Goal: Contribute content: Contribute content

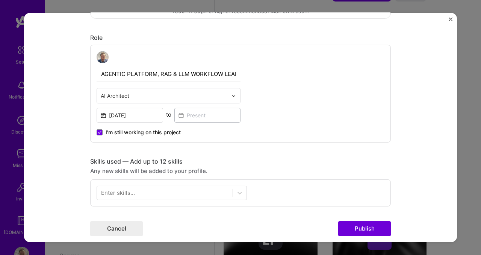
scroll to position [303, 0]
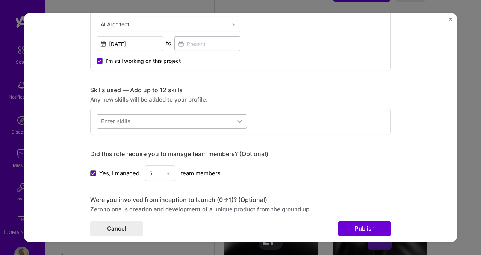
click at [237, 124] on icon at bounding box center [240, 122] width 8 height 8
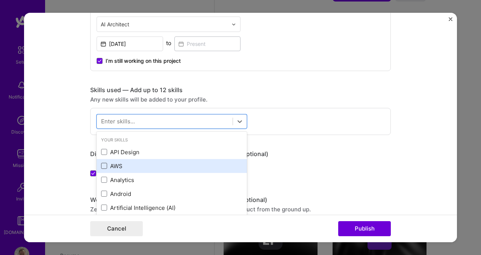
click at [101, 166] on span at bounding box center [104, 166] width 6 height 6
click at [0, 0] on input "checkbox" at bounding box center [0, 0] width 0 height 0
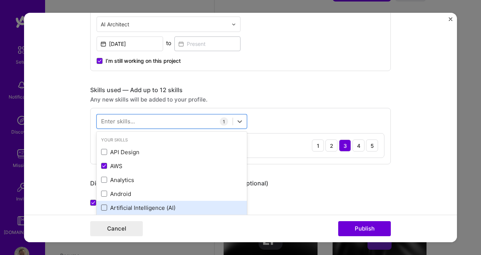
click at [103, 209] on span at bounding box center [104, 208] width 6 height 6
click at [0, 0] on input "checkbox" at bounding box center [0, 0] width 0 height 0
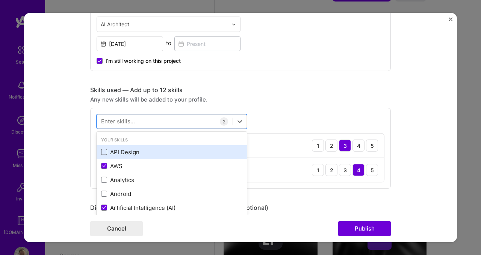
click at [101, 152] on span at bounding box center [104, 152] width 6 height 6
click at [0, 0] on input "checkbox" at bounding box center [0, 0] width 0 height 0
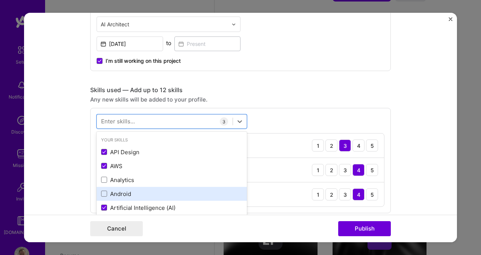
scroll to position [70, 0]
click at [104, 193] on span at bounding box center [104, 193] width 6 height 6
click at [0, 0] on input "checkbox" at bounding box center [0, 0] width 0 height 0
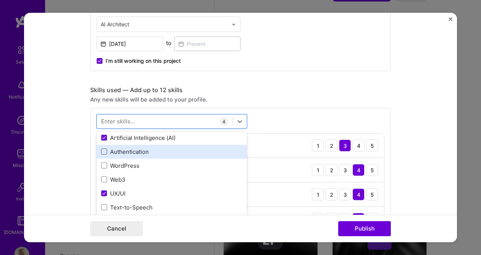
click at [103, 153] on span at bounding box center [104, 152] width 6 height 6
click at [0, 0] on input "checkbox" at bounding box center [0, 0] width 0 height 0
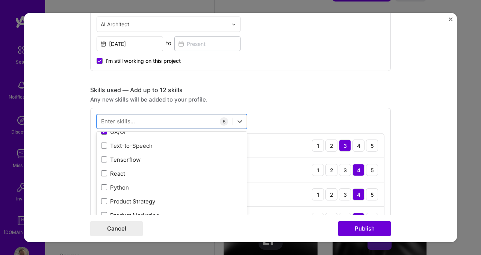
scroll to position [139, 0]
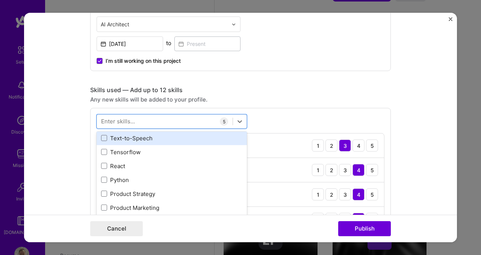
click at [103, 168] on span at bounding box center [104, 166] width 6 height 6
click at [0, 0] on input "checkbox" at bounding box center [0, 0] width 0 height 0
click at [102, 181] on span at bounding box center [104, 180] width 6 height 6
click at [0, 0] on input "checkbox" at bounding box center [0, 0] width 0 height 0
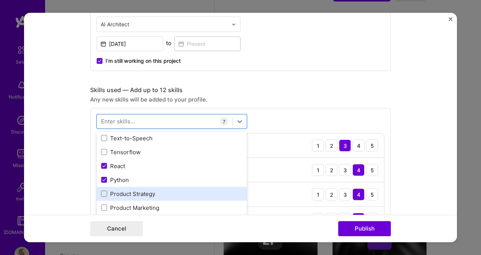
scroll to position [341, 0]
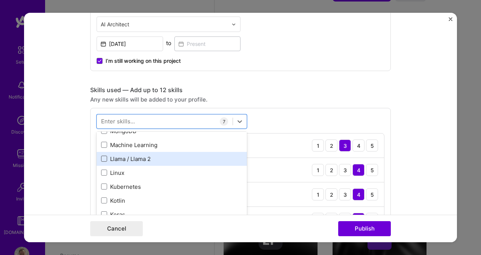
click at [102, 159] on span at bounding box center [104, 159] width 6 height 6
click at [0, 0] on input "checkbox" at bounding box center [0, 0] width 0 height 0
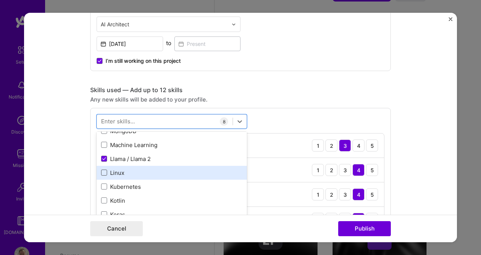
click at [102, 173] on span at bounding box center [104, 173] width 6 height 6
click at [0, 0] on input "checkbox" at bounding box center [0, 0] width 0 height 0
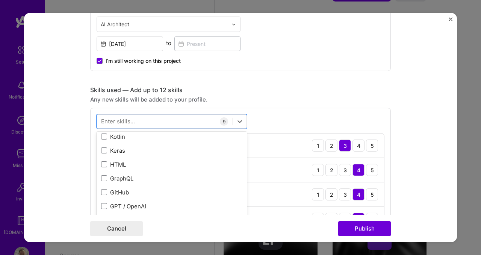
scroll to position [460, 0]
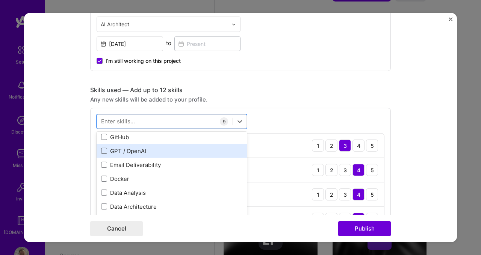
click at [101, 151] on span at bounding box center [104, 151] width 6 height 6
click at [0, 0] on input "checkbox" at bounding box center [0, 0] width 0 height 0
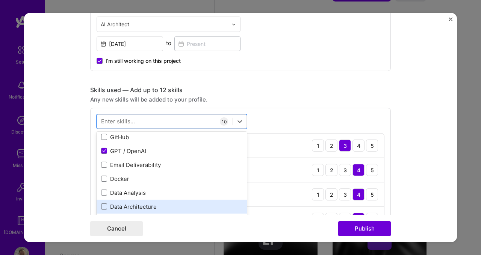
click at [102, 191] on span at bounding box center [104, 193] width 6 height 6
click at [0, 0] on input "checkbox" at bounding box center [0, 0] width 0 height 0
click at [101, 207] on span at bounding box center [104, 207] width 6 height 6
click at [0, 0] on input "checkbox" at bounding box center [0, 0] width 0 height 0
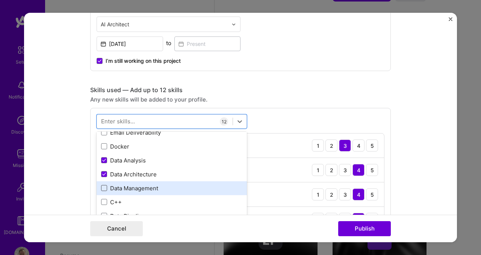
scroll to position [494, 0]
click at [101, 187] on span at bounding box center [104, 187] width 6 height 6
click at [0, 0] on input "checkbox" at bounding box center [0, 0] width 0 height 0
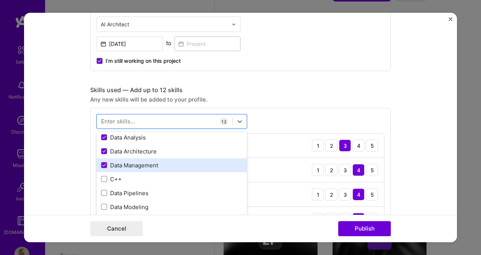
scroll to position [537, 0]
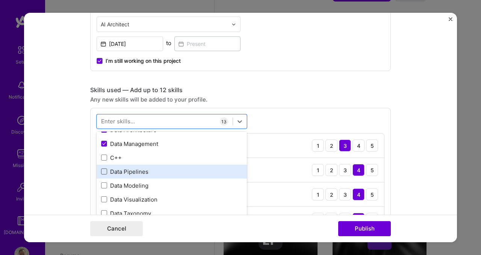
click at [102, 173] on span at bounding box center [104, 172] width 6 height 6
click at [0, 0] on input "checkbox" at bounding box center [0, 0] width 0 height 0
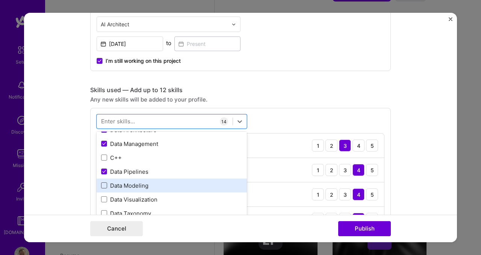
click at [103, 184] on span at bounding box center [104, 185] width 6 height 6
click at [0, 0] on input "checkbox" at bounding box center [0, 0] width 0 height 0
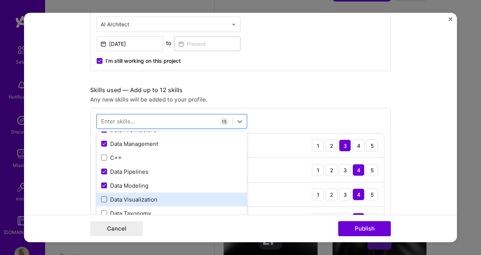
click at [102, 200] on span at bounding box center [104, 199] width 6 height 6
click at [0, 0] on input "checkbox" at bounding box center [0, 0] width 0 height 0
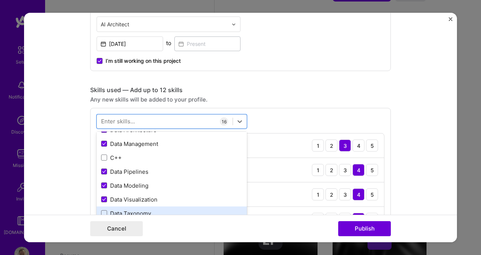
scroll to position [557, 0]
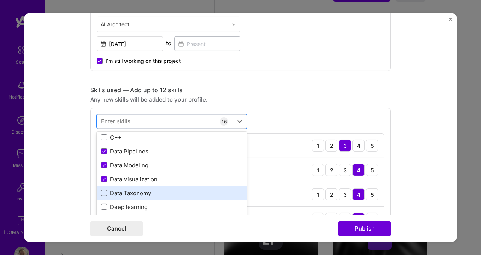
click at [103, 194] on span at bounding box center [104, 193] width 6 height 6
click at [0, 0] on input "checkbox" at bounding box center [0, 0] width 0 height 0
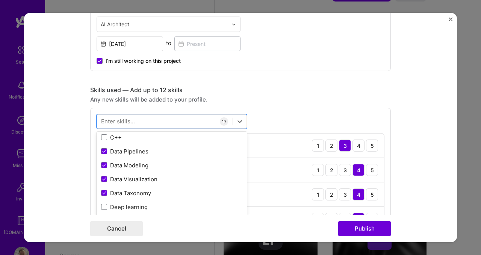
scroll to position [629, 0]
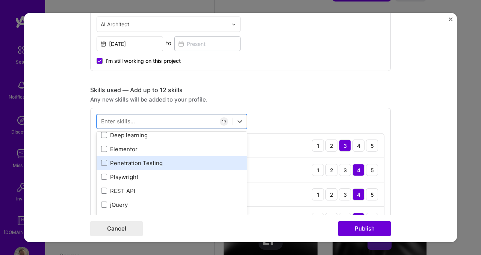
drag, startPoint x: 100, startPoint y: 191, endPoint x: 131, endPoint y: 164, distance: 40.7
click at [101, 191] on span at bounding box center [104, 191] width 6 height 6
click at [0, 0] on input "checkbox" at bounding box center [0, 0] width 0 height 0
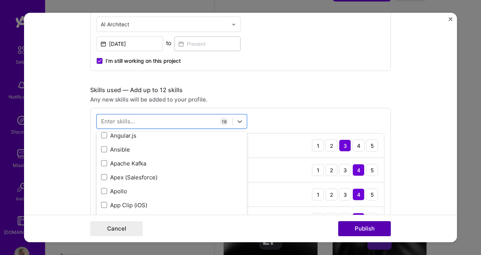
scroll to position [1366, 0]
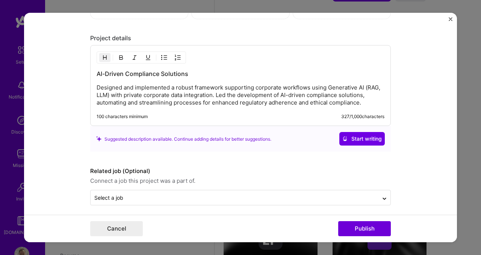
scroll to position [1060, 0]
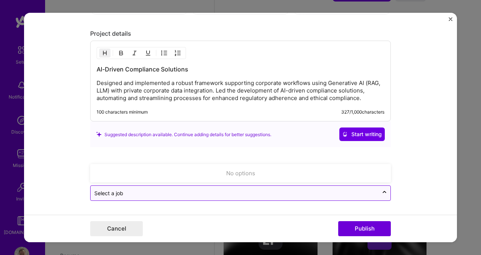
click at [166, 196] on input "text" at bounding box center [234, 193] width 281 height 8
click at [166, 195] on input "text" at bounding box center [234, 193] width 281 height 8
click at [383, 193] on icon at bounding box center [385, 194] width 6 height 8
click at [143, 196] on input "text" at bounding box center [234, 193] width 281 height 8
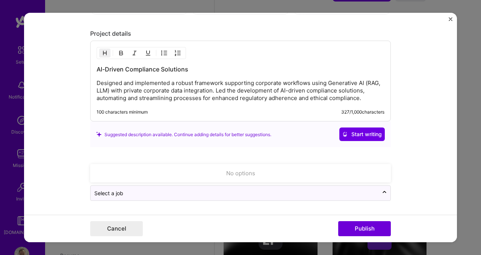
click at [152, 173] on div "No options" at bounding box center [241, 173] width 296 height 14
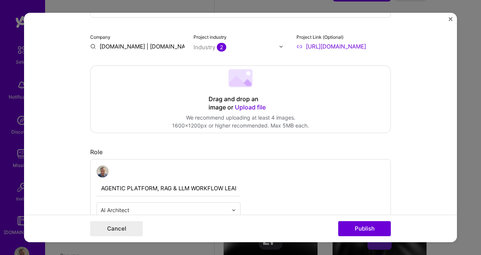
scroll to position [0, 0]
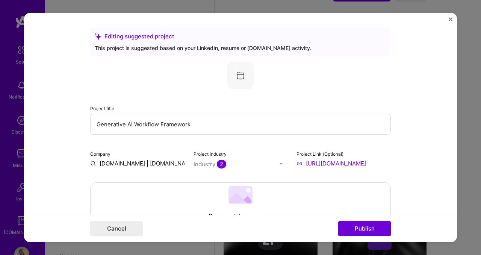
click at [219, 165] on span "2" at bounding box center [221, 164] width 9 height 9
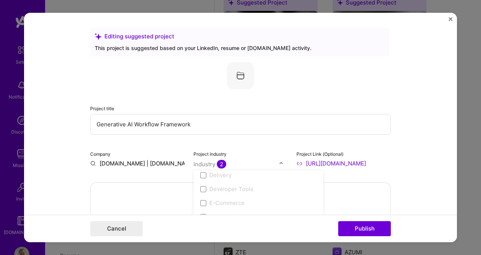
scroll to position [996, 0]
click at [324, 106] on div "Project title Generative AI Workflow Framework" at bounding box center [240, 119] width 301 height 30
click at [350, 78] on div at bounding box center [240, 75] width 301 height 27
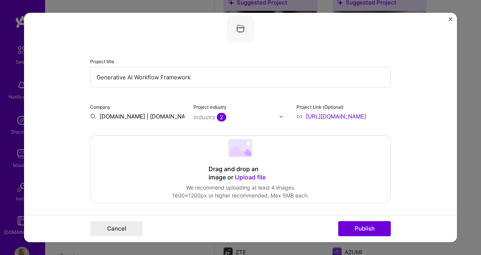
scroll to position [0, 0]
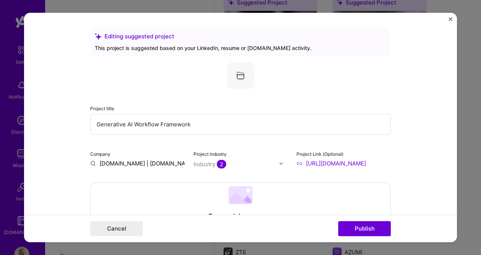
click at [241, 73] on img at bounding box center [240, 75] width 27 height 27
click at [233, 190] on 202 at bounding box center [241, 195] width 24 height 18
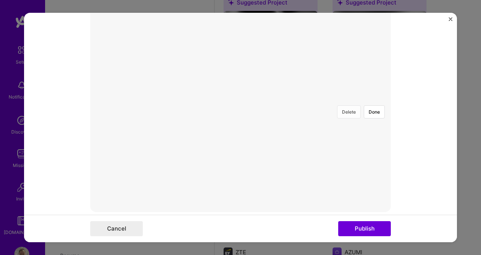
click at [352, 105] on button "Delete" at bounding box center [349, 111] width 24 height 13
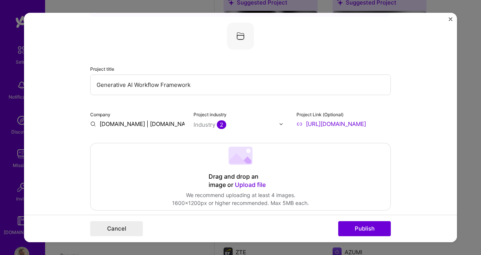
scroll to position [45, 0]
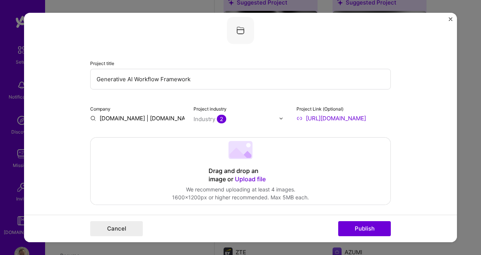
click at [239, 156] on icon at bounding box center [238, 153] width 17 height 10
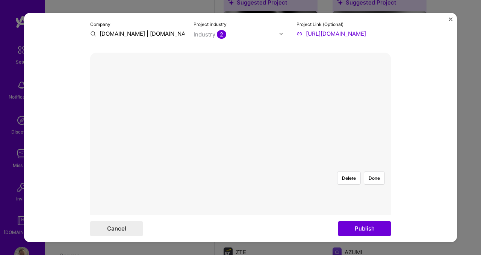
scroll to position [180, 0]
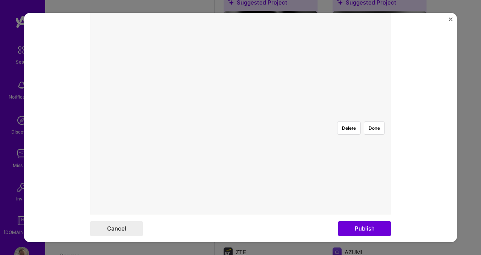
click at [241, 115] on div at bounding box center [241, 115] width 0 height 0
click at [374, 122] on button "Done" at bounding box center [374, 128] width 21 height 13
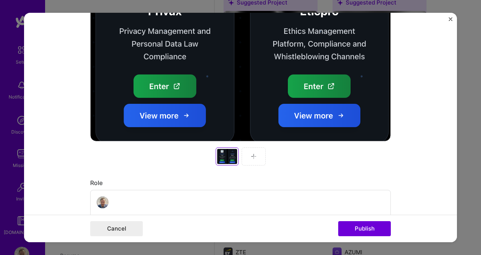
scroll to position [306, 0]
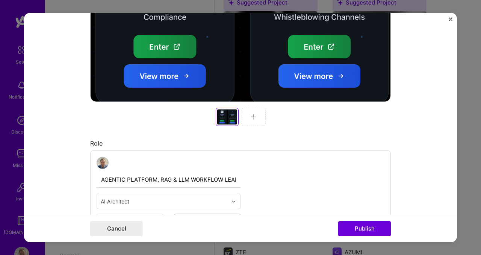
click at [249, 123] on div at bounding box center [254, 117] width 24 height 18
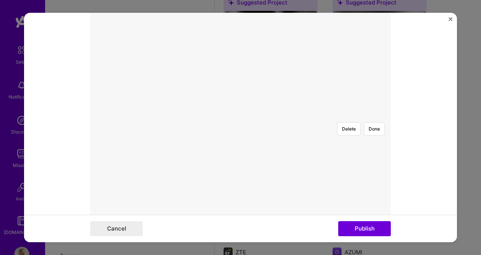
scroll to position [187, 0]
click at [241, 109] on div at bounding box center [241, 109] width 0 height 0
click at [376, 115] on button "Done" at bounding box center [374, 121] width 21 height 13
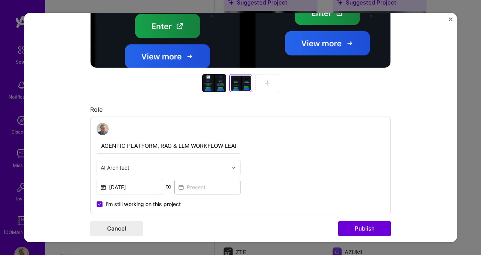
click at [264, 82] on img at bounding box center [267, 83] width 6 height 6
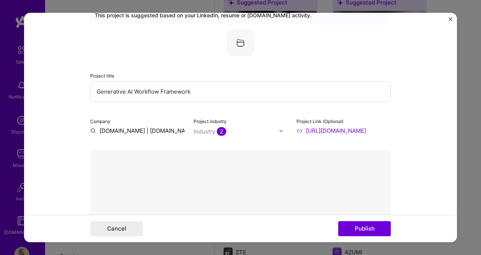
scroll to position [40, 0]
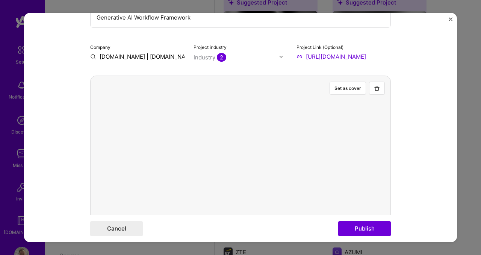
scroll to position [246, 0]
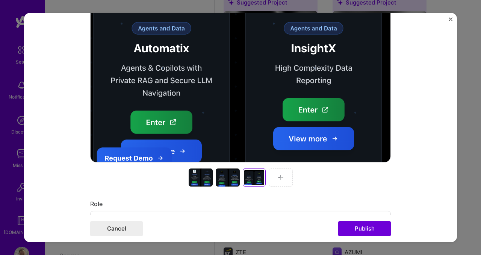
click at [273, 179] on div at bounding box center [281, 178] width 24 height 18
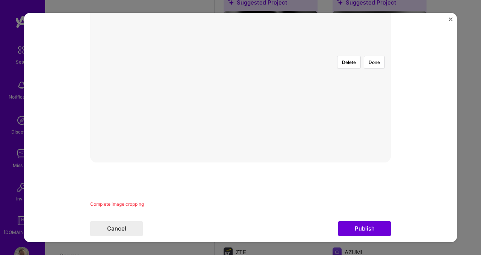
click at [263, 102] on div at bounding box center [356, 136] width 230 height 173
click at [420, 185] on div at bounding box center [420, 185] width 0 height 0
click at [259, 67] on div at bounding box center [348, 117] width 178 height 134
click at [395, 115] on form "Editing suggested project This project is suggested based on your LinkedIn, res…" at bounding box center [240, 127] width 433 height 229
click at [276, 106] on div at bounding box center [361, 136] width 229 height 173
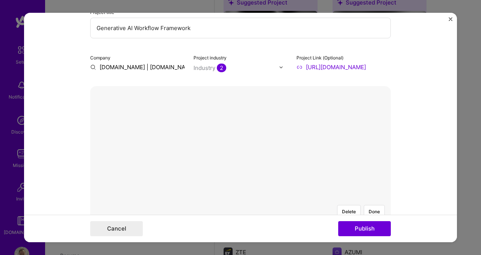
scroll to position [217, 0]
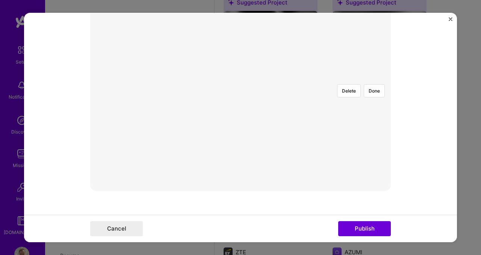
click at [261, 91] on div at bounding box center [355, 165] width 229 height 173
click at [266, 122] on div at bounding box center [330, 146] width 179 height 135
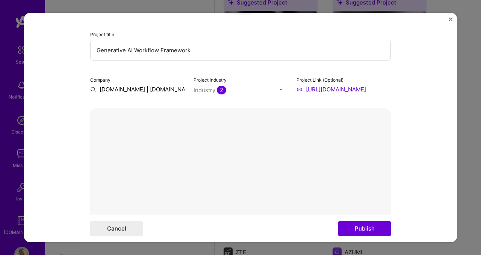
scroll to position [23, 0]
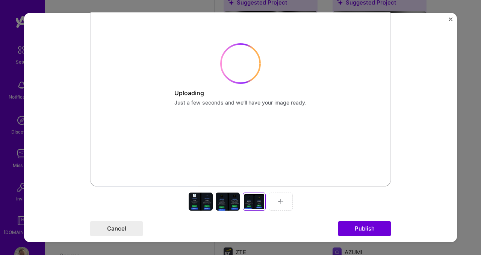
scroll to position [276, 0]
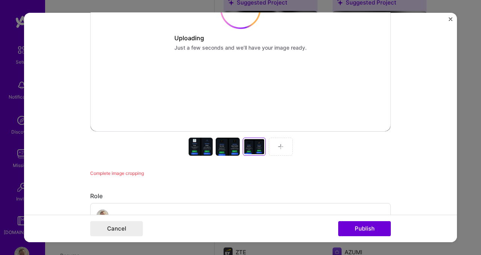
click at [277, 148] on div "Set as cover Uploading Just a few seconds and we’ll have your image ready. Comp…" at bounding box center [240, 41] width 301 height 271
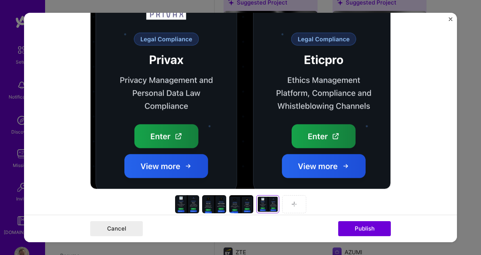
scroll to position [248, 0]
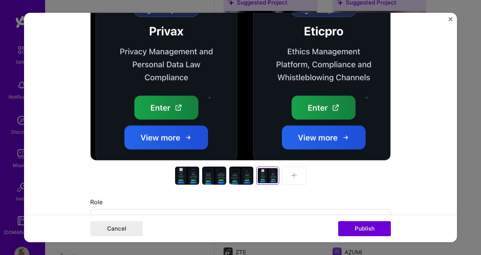
click at [235, 176] on div at bounding box center [241, 176] width 24 height 18
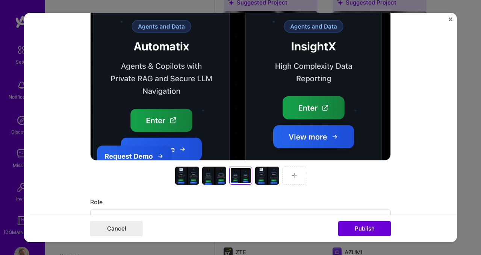
click at [214, 180] on div at bounding box center [214, 176] width 24 height 18
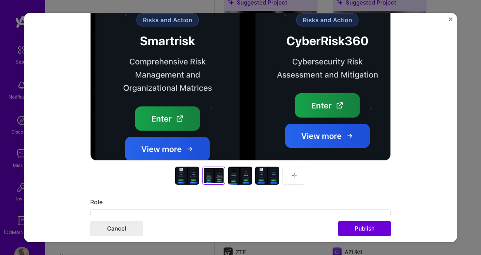
click at [246, 173] on div at bounding box center [240, 176] width 24 height 18
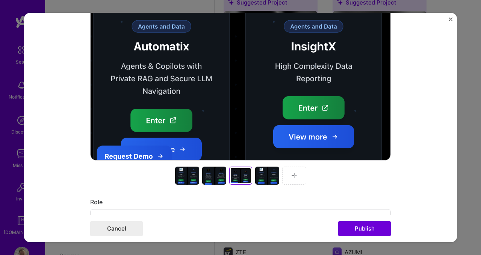
click at [267, 175] on div at bounding box center [267, 176] width 24 height 18
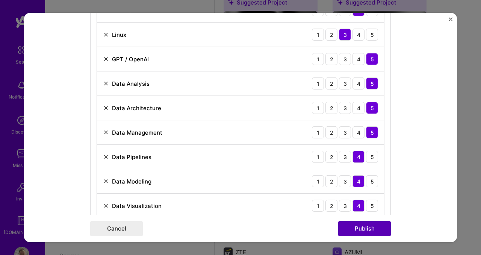
drag, startPoint x: 358, startPoint y: 230, endPoint x: 365, endPoint y: 227, distance: 7.8
click at [358, 230] on button "Publish" at bounding box center [365, 228] width 53 height 15
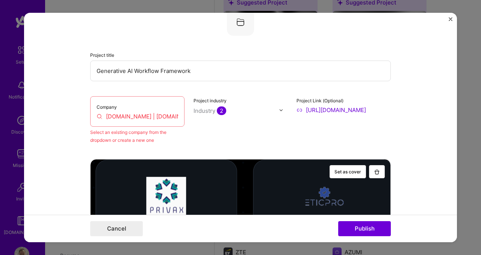
scroll to position [49, 0]
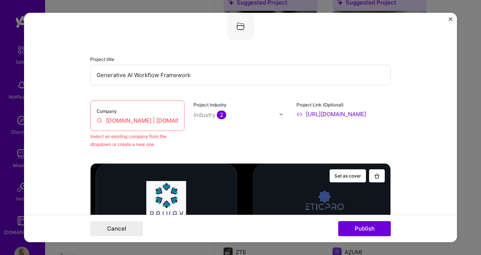
click at [159, 115] on div "Company [DOMAIN_NAME] | [DOMAIN_NAME]" at bounding box center [137, 115] width 94 height 30
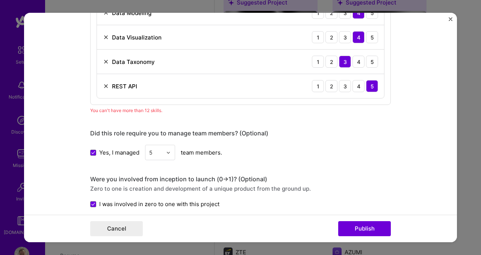
scroll to position [950, 0]
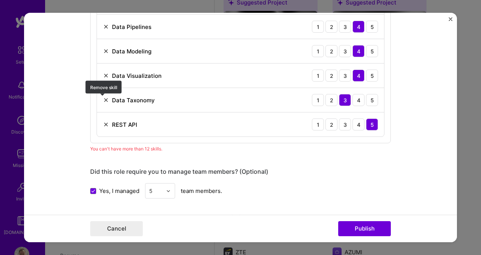
click at [103, 100] on img at bounding box center [106, 100] width 6 height 6
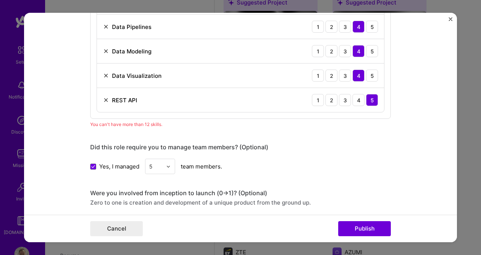
click at [104, 77] on img at bounding box center [106, 76] width 6 height 6
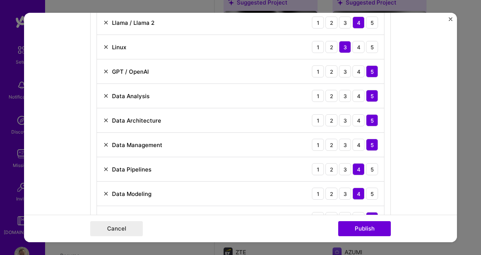
scroll to position [792, 0]
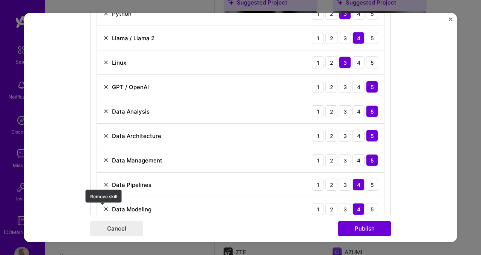
click at [103, 210] on img at bounding box center [106, 209] width 6 height 6
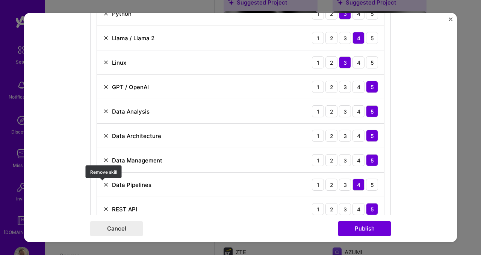
click at [104, 184] on img at bounding box center [106, 185] width 6 height 6
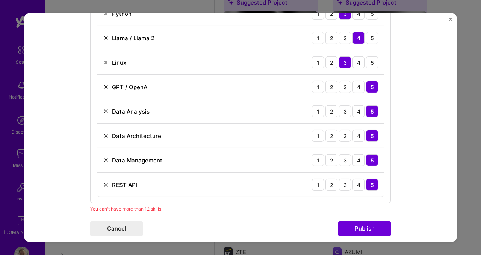
click at [104, 113] on img at bounding box center [106, 111] width 6 height 6
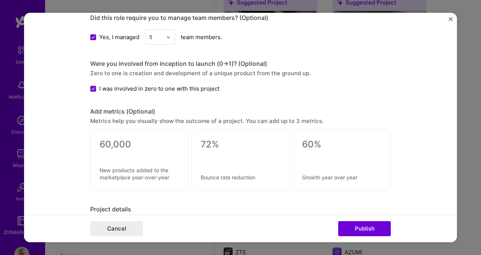
scroll to position [981, 0]
click at [125, 147] on textarea at bounding box center [139, 144] width 79 height 11
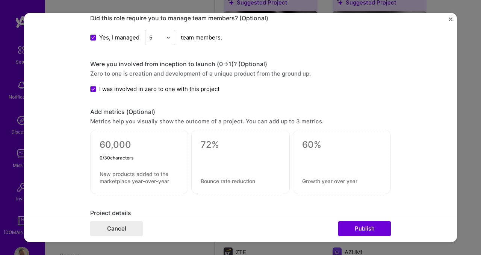
type textarea "5"
click at [125, 147] on textarea "5" at bounding box center [139, 146] width 79 height 15
type textarea "8"
click at [125, 177] on textarea at bounding box center [139, 177] width 79 height 14
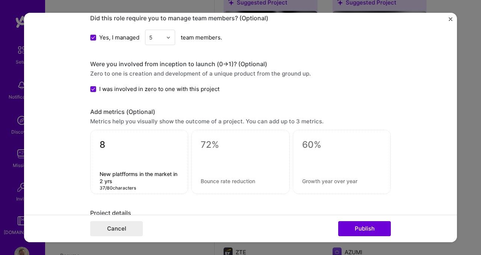
click at [122, 172] on textarea "New platfforms in the market in 2 yrs" at bounding box center [139, 177] width 79 height 14
type textarea "New platforms in the market in 2 yrs"
click at [211, 145] on textarea at bounding box center [240, 144] width 79 height 11
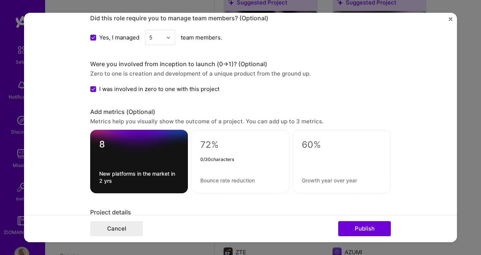
click at [211, 145] on textarea at bounding box center [240, 144] width 80 height 11
type textarea "25"
click at [225, 182] on textarea at bounding box center [240, 180] width 80 height 7
type textarea "C"
type textarea "Recurrent Clients"
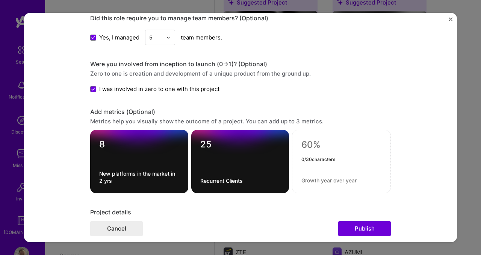
click at [305, 144] on textarea at bounding box center [342, 144] width 80 height 11
type textarea "1"
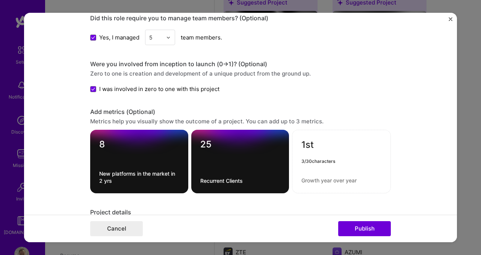
type textarea "1st"
click at [317, 181] on textarea at bounding box center [342, 180] width 80 height 7
click at [308, 180] on textarea "Rag platform for Compliance" at bounding box center [342, 180] width 80 height 7
type textarea "RAG platform for Compliance"
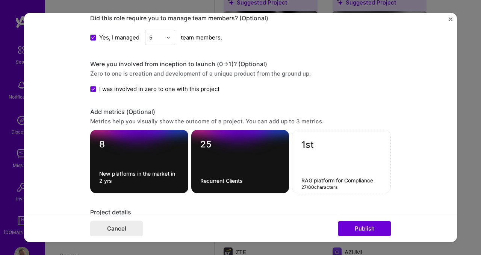
click at [438, 178] on form "Editing suggested project This project is suggested based on your LinkedIn, res…" at bounding box center [240, 127] width 433 height 229
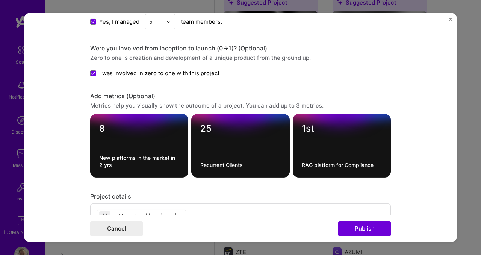
scroll to position [1036, 0]
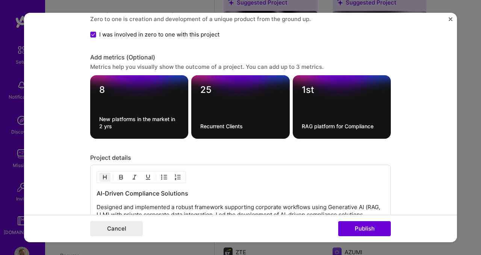
click at [202, 88] on textarea "25" at bounding box center [240, 91] width 80 height 15
click at [99, 94] on textarea "8" at bounding box center [139, 91] width 80 height 15
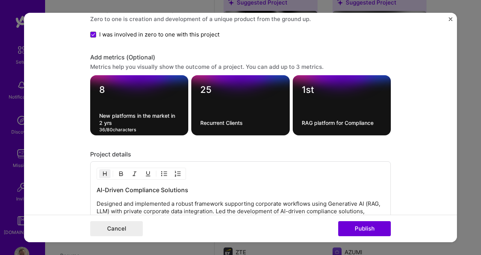
drag, startPoint x: 109, startPoint y: 125, endPoint x: 92, endPoint y: 118, distance: 18.6
click at [92, 118] on div "8 New platforms in the market in 2 yrs 36 / 80 characters" at bounding box center [139, 105] width 98 height 60
click at [124, 124] on textarea "Agents built in [DATE]" at bounding box center [139, 122] width 80 height 7
type textarea "Agents created in [DATE]"
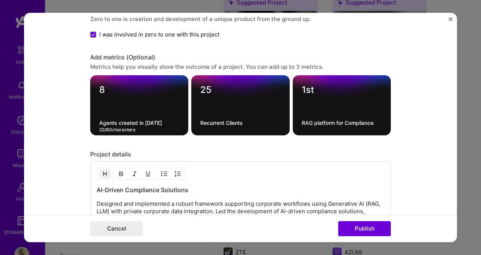
click at [203, 91] on textarea "25" at bounding box center [240, 91] width 80 height 15
click at [217, 126] on textarea "Recurrent Clients" at bounding box center [240, 122] width 80 height 7
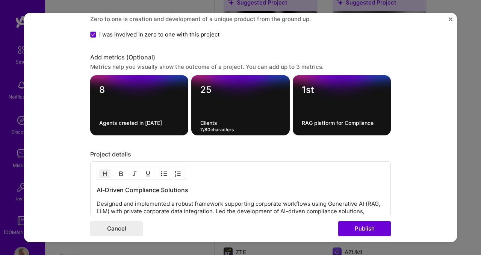
type textarea "Clients"
click at [233, 152] on div "Project details" at bounding box center [240, 154] width 301 height 8
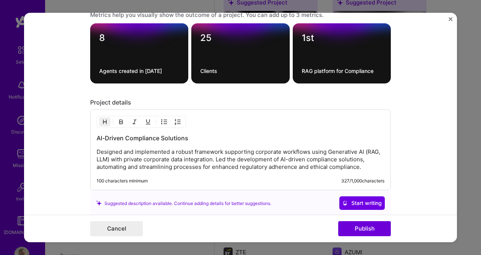
scroll to position [1105, 0]
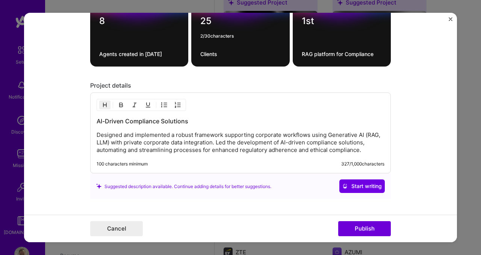
click at [204, 24] on textarea "25" at bounding box center [240, 22] width 80 height 15
type textarea "6"
type textarea "C"
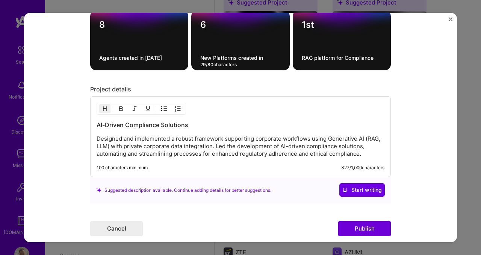
scroll to position [1093, 0]
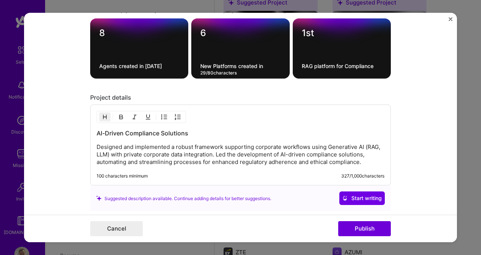
type textarea "New Platforms created in [DATE]"
click at [203, 31] on textarea "6" at bounding box center [240, 34] width 80 height 15
click at [275, 158] on p "Designed and implemented a robust framework supporting corporate workflows usin…" at bounding box center [241, 154] width 288 height 23
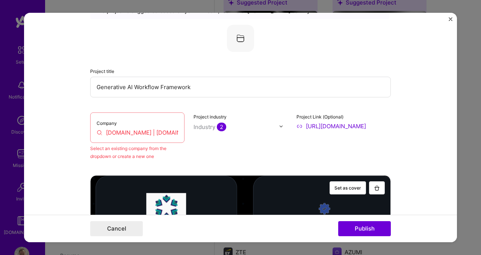
scroll to position [0, 0]
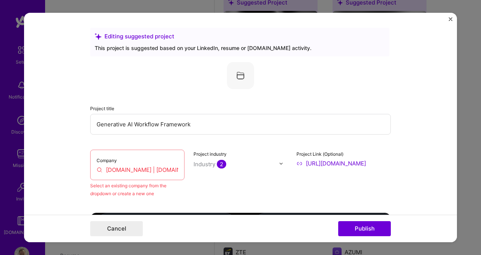
click at [178, 164] on div "Company [DOMAIN_NAME] | [DOMAIN_NAME]" at bounding box center [137, 165] width 94 height 30
click at [165, 170] on input "[DOMAIN_NAME] | [DOMAIN_NAME]" at bounding box center [138, 170] width 82 height 8
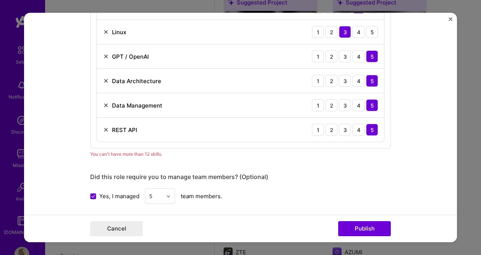
scroll to position [845, 0]
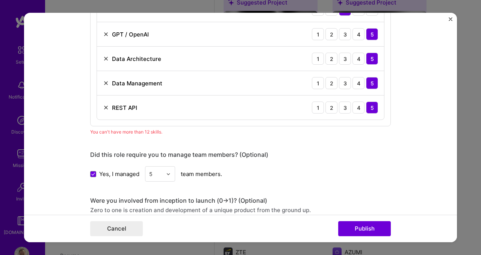
click at [103, 58] on img at bounding box center [106, 59] width 6 height 6
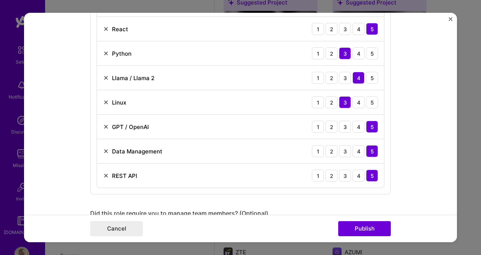
scroll to position [708, 0]
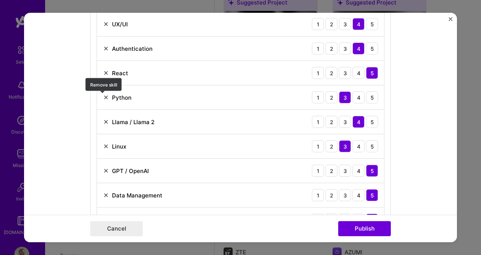
click at [104, 97] on img at bounding box center [106, 97] width 6 height 6
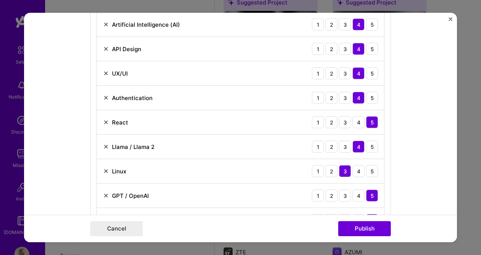
scroll to position [646, 0]
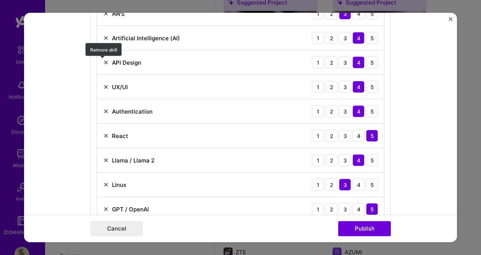
click at [104, 64] on img at bounding box center [106, 62] width 6 height 6
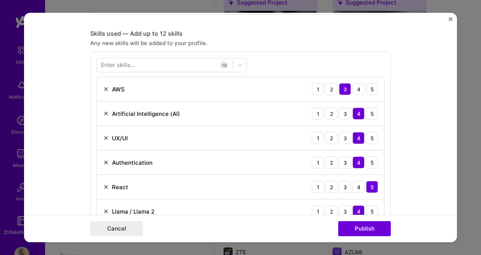
scroll to position [570, 0]
click at [357, 226] on button "Publish" at bounding box center [365, 228] width 53 height 15
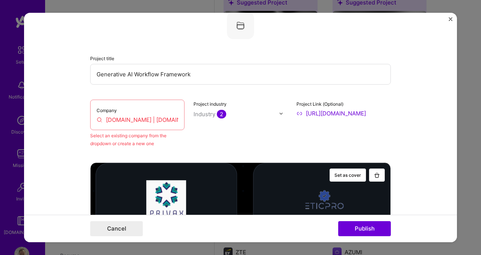
scroll to position [49, 0]
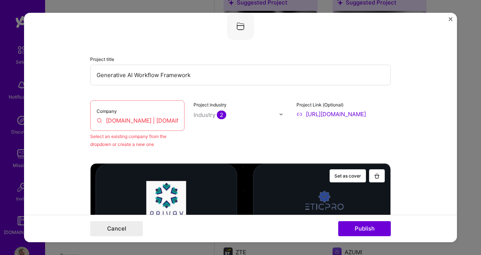
click at [166, 109] on div "Company [DOMAIN_NAME] | [DOMAIN_NAME]" at bounding box center [137, 115] width 94 height 30
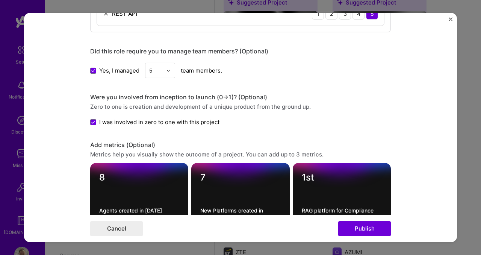
scroll to position [1074, 0]
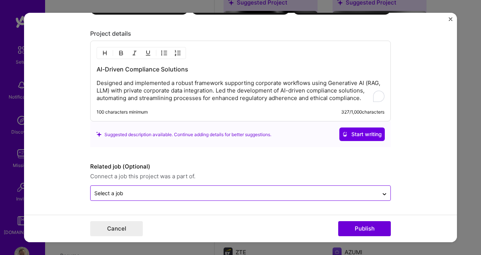
click at [203, 192] on input "text" at bounding box center [234, 193] width 281 height 8
click at [307, 176] on div "No options" at bounding box center [241, 173] width 296 height 14
click at [384, 192] on icon at bounding box center [385, 194] width 6 height 8
click at [188, 176] on span "Connect a job this project was a part of." at bounding box center [240, 176] width 301 height 9
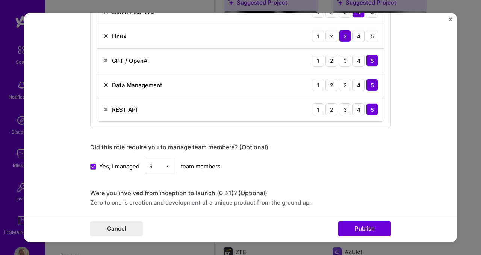
scroll to position [854, 0]
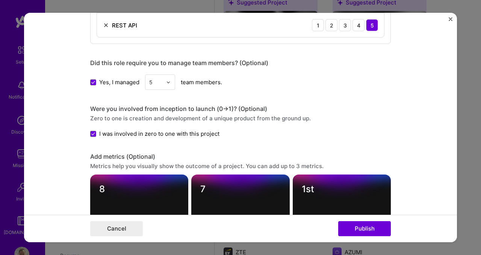
click at [251, 108] on div "Were you involved from inception to launch (0 -> 1)? (Optional)" at bounding box center [240, 109] width 301 height 8
click at [241, 117] on div "Zero to one is creation and development of a unique product from the ground up." at bounding box center [240, 118] width 301 height 8
click at [136, 122] on div "Zero to one is creation and development of a unique product from the ground up." at bounding box center [240, 118] width 301 height 8
click at [137, 121] on div "Zero to one is creation and development of a unique product from the ground up." at bounding box center [240, 118] width 301 height 8
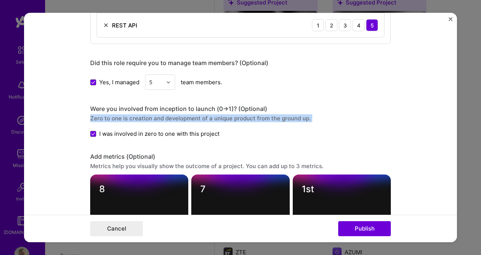
click at [137, 121] on div "Zero to one is creation and development of a unique product from the ground up." at bounding box center [240, 118] width 301 height 8
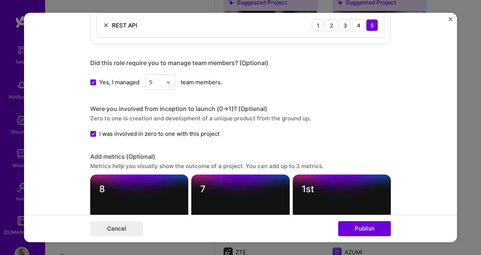
click at [231, 109] on div "Were you involved from inception to launch (0 -> 1)? (Optional)" at bounding box center [240, 109] width 301 height 8
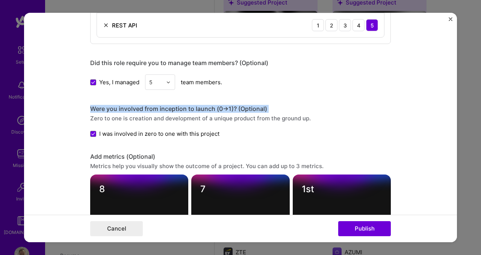
click at [231, 109] on div "Were you involved from inception to launch (0 -> 1)? (Optional)" at bounding box center [240, 109] width 301 height 8
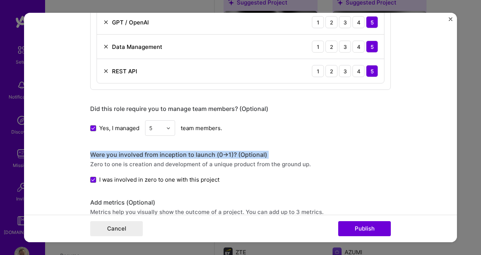
scroll to position [989, 0]
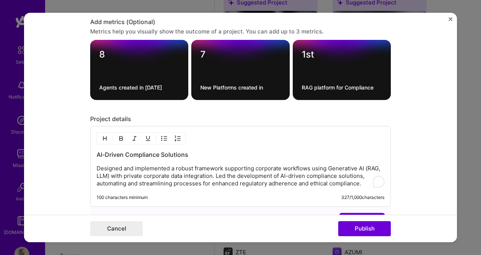
click at [200, 53] on textarea "7" at bounding box center [240, 56] width 80 height 15
type textarea "7 0-1"
click at [204, 88] on textarea "New Platforms created in [DATE]" at bounding box center [240, 87] width 80 height 7
type textarea "Platforms created in [DATE]"
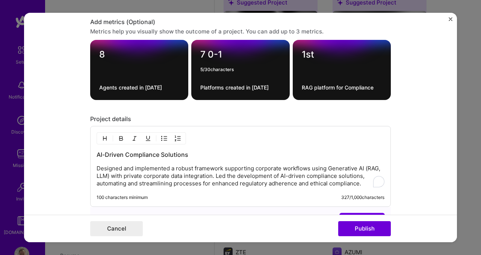
click at [205, 55] on textarea "7 0-1" at bounding box center [240, 56] width 80 height 15
type textarea "#7. 0-1"
click at [355, 226] on button "Publish" at bounding box center [365, 228] width 53 height 15
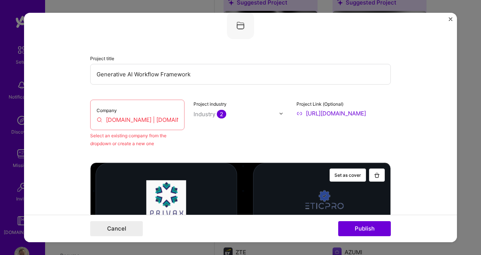
scroll to position [49, 0]
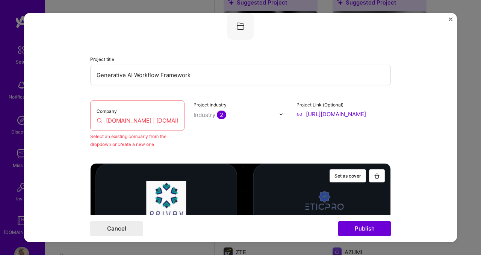
click at [135, 106] on div "Company [DOMAIN_NAME] | [DOMAIN_NAME]" at bounding box center [137, 115] width 94 height 30
click at [110, 123] on input "[DOMAIN_NAME] | [DOMAIN_NAME]" at bounding box center [138, 121] width 82 height 8
click at [157, 120] on input "[DOMAIN_NAME] | [DOMAIN_NAME]" at bounding box center [138, 121] width 82 height 8
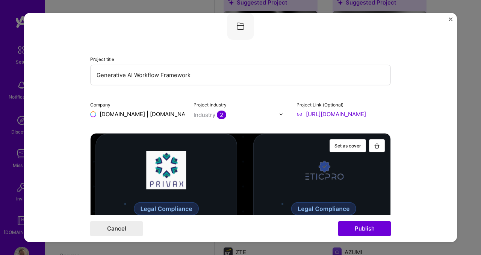
type input "[DOMAIN_NAME] | [DOMAIN_NAME]"
click at [352, 115] on input "[URL][DOMAIN_NAME]" at bounding box center [344, 114] width 94 height 8
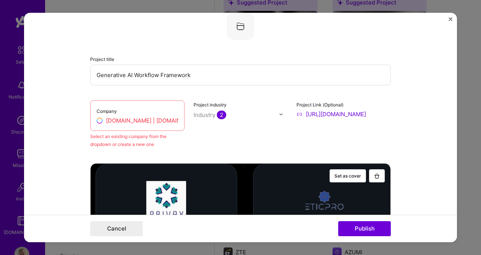
click at [352, 115] on input "[URL][DOMAIN_NAME]" at bounding box center [344, 114] width 94 height 8
type input "[URL][DOMAIN_NAME]"
click at [126, 121] on input "[DOMAIN_NAME] | [DOMAIN_NAME]" at bounding box center [138, 121] width 82 height 8
drag, startPoint x: 141, startPoint y: 122, endPoint x: 103, endPoint y: 122, distance: 38.7
click at [103, 122] on input "[DOMAIN_NAME] | [DOMAIN_NAME]" at bounding box center [138, 121] width 82 height 8
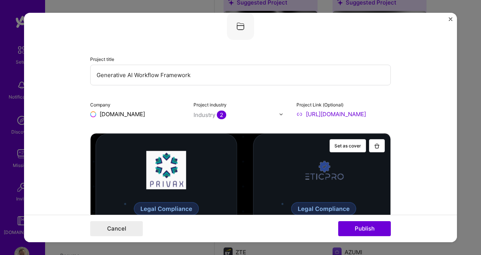
type input "[DOMAIN_NAME]"
click at [481, 129] on div "Editing suggested project This project is suggested based on your LinkedIn, res…" at bounding box center [240, 127] width 481 height 255
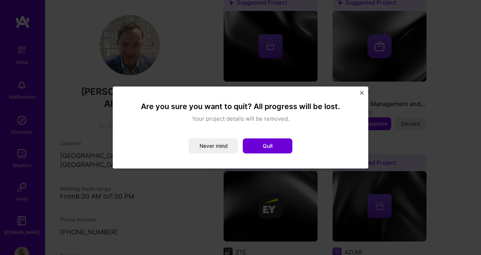
click at [363, 96] on button "Close" at bounding box center [362, 95] width 4 height 8
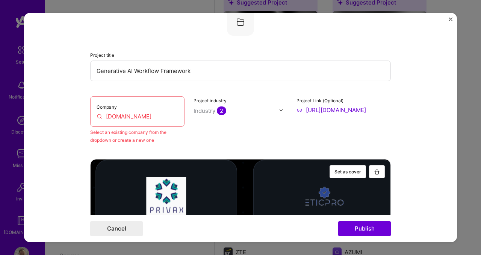
scroll to position [169, 0]
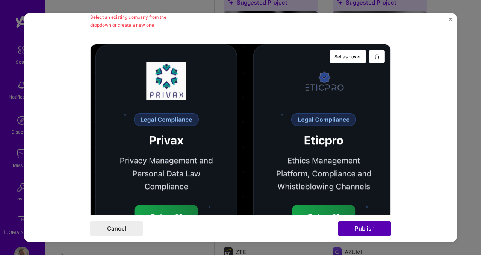
click at [363, 230] on button "Publish" at bounding box center [365, 228] width 53 height 15
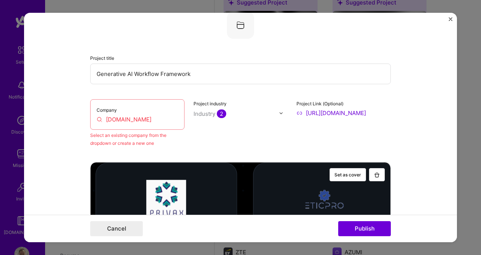
scroll to position [49, 0]
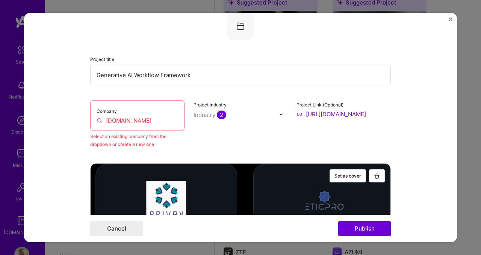
click at [117, 123] on input "[DOMAIN_NAME]" at bounding box center [138, 121] width 82 height 8
click at [97, 120] on input "[DOMAIN_NAME]" at bounding box center [138, 121] width 82 height 8
click at [114, 134] on div "Select an existing company from the dropdown or create a new one" at bounding box center [137, 140] width 94 height 16
click at [118, 122] on input "[DOMAIN_NAME]" at bounding box center [138, 121] width 82 height 8
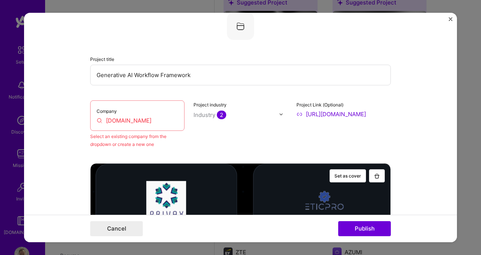
click at [118, 122] on input "[DOMAIN_NAME]" at bounding box center [138, 121] width 82 height 8
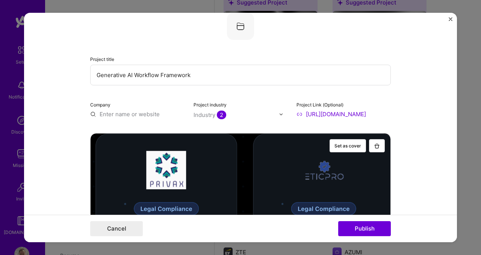
type input "w"
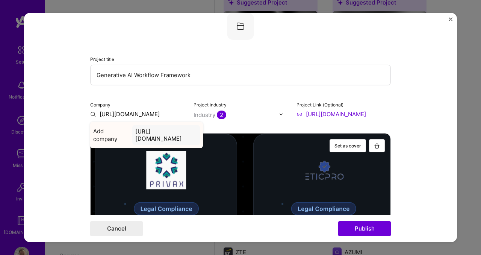
type input "[URL][DOMAIN_NAME]"
click at [138, 132] on div "[URL][DOMAIN_NAME]" at bounding box center [166, 135] width 68 height 20
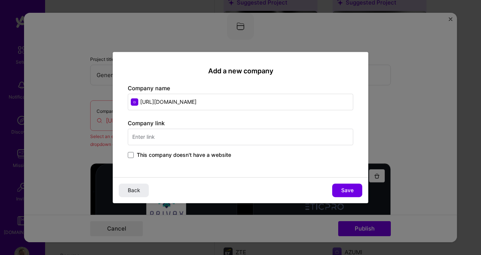
click at [153, 103] on input "[URL][DOMAIN_NAME]" at bounding box center [241, 102] width 226 height 17
click at [170, 133] on input "text" at bounding box center [241, 137] width 226 height 17
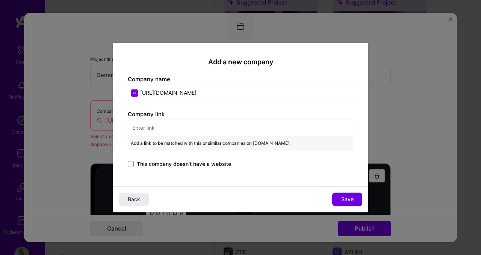
paste input "[URL][DOMAIN_NAME]"
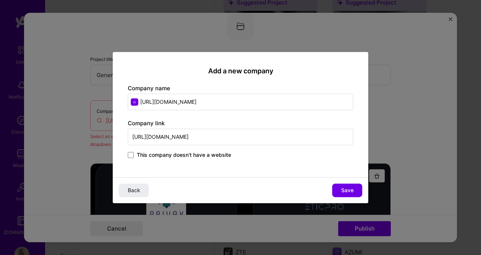
type input "[URL][DOMAIN_NAME]"
click at [169, 101] on input "[URL][DOMAIN_NAME]" at bounding box center [241, 102] width 226 height 17
type input "Unbiax"
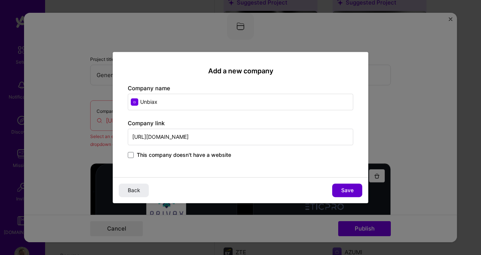
click at [344, 190] on span "Save" at bounding box center [348, 191] width 12 height 8
type input "Unbiax"
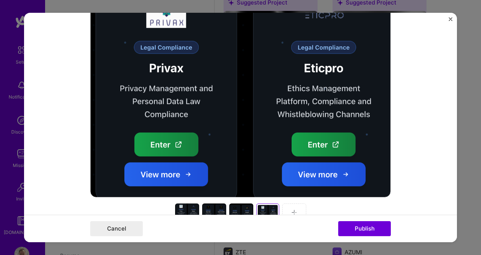
scroll to position [378, 0]
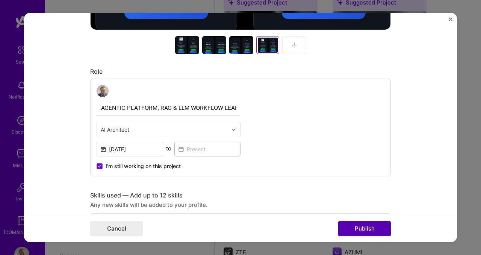
click at [365, 223] on button "Publish" at bounding box center [365, 228] width 53 height 15
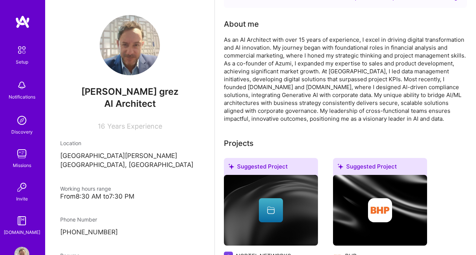
scroll to position [0, 0]
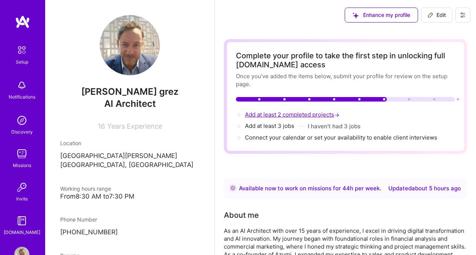
click at [312, 114] on span "Add at least 2 completed projects →" at bounding box center [293, 114] width 96 height 7
select select "CL"
select select "Right Now"
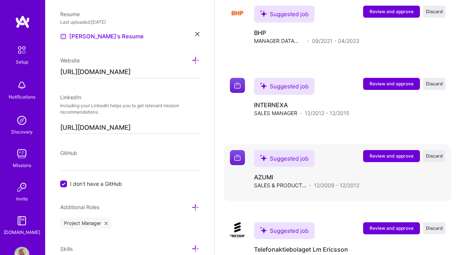
scroll to position [1493, 0]
